Goal: Navigation & Orientation: Find specific page/section

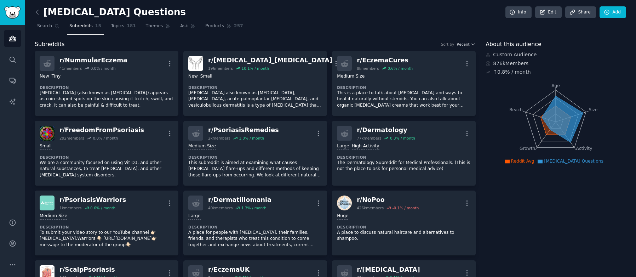
click at [283, 33] on nav "Search Subreddits 15 Topics 181 Themes Ask Products 257" at bounding box center [330, 28] width 591 height 15
click at [111, 27] on span "Topics" at bounding box center [117, 26] width 13 height 6
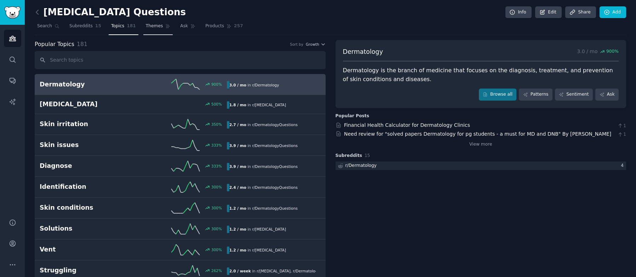
click at [151, 28] on span "Themes" at bounding box center [154, 26] width 17 height 6
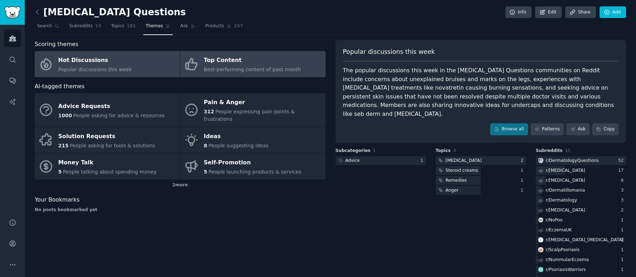
click at [218, 65] on div "Top Content" at bounding box center [252, 60] width 97 height 11
